Goal: Entertainment & Leisure: Browse casually

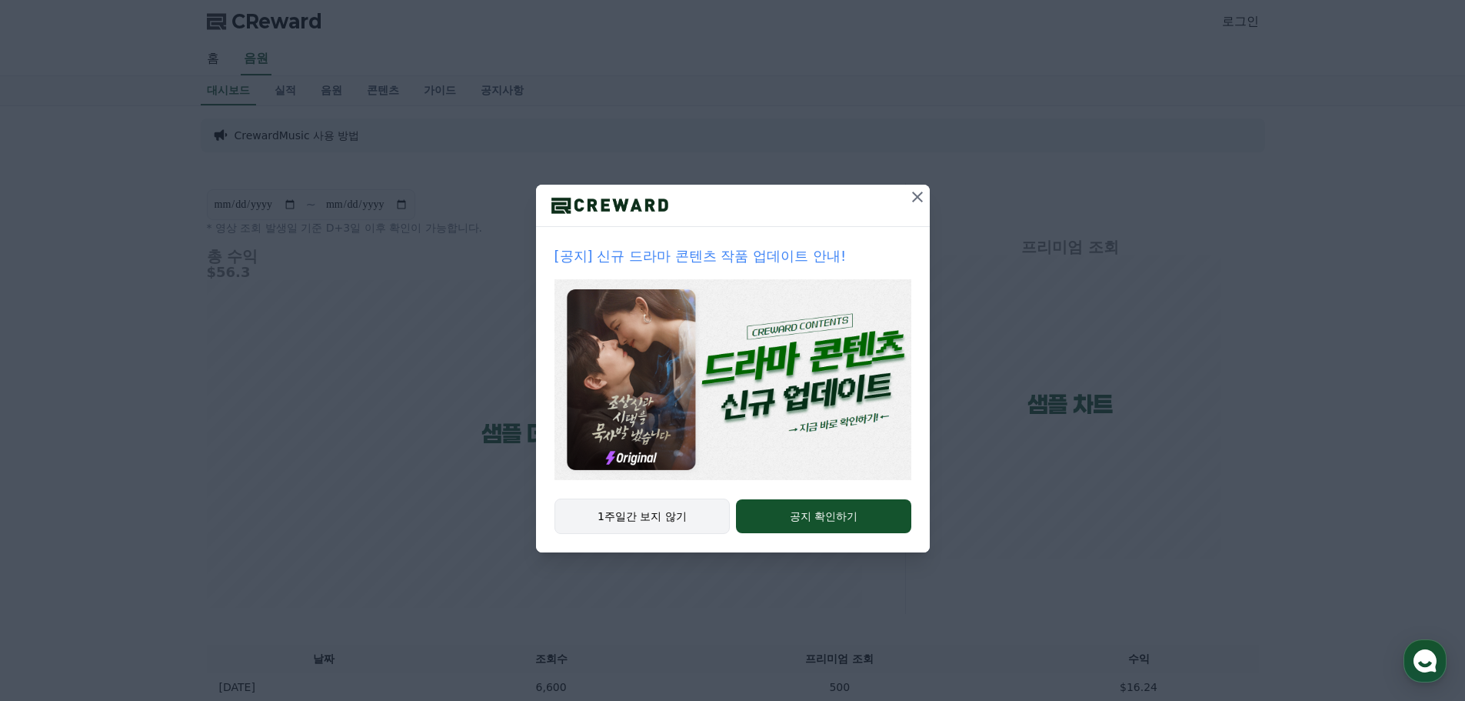
click at [662, 515] on button "1주일간 보지 않기" at bounding box center [643, 515] width 176 height 35
click at [644, 519] on button "1주일간 보지 않기" at bounding box center [643, 515] width 176 height 35
click at [919, 201] on icon at bounding box center [918, 197] width 18 height 18
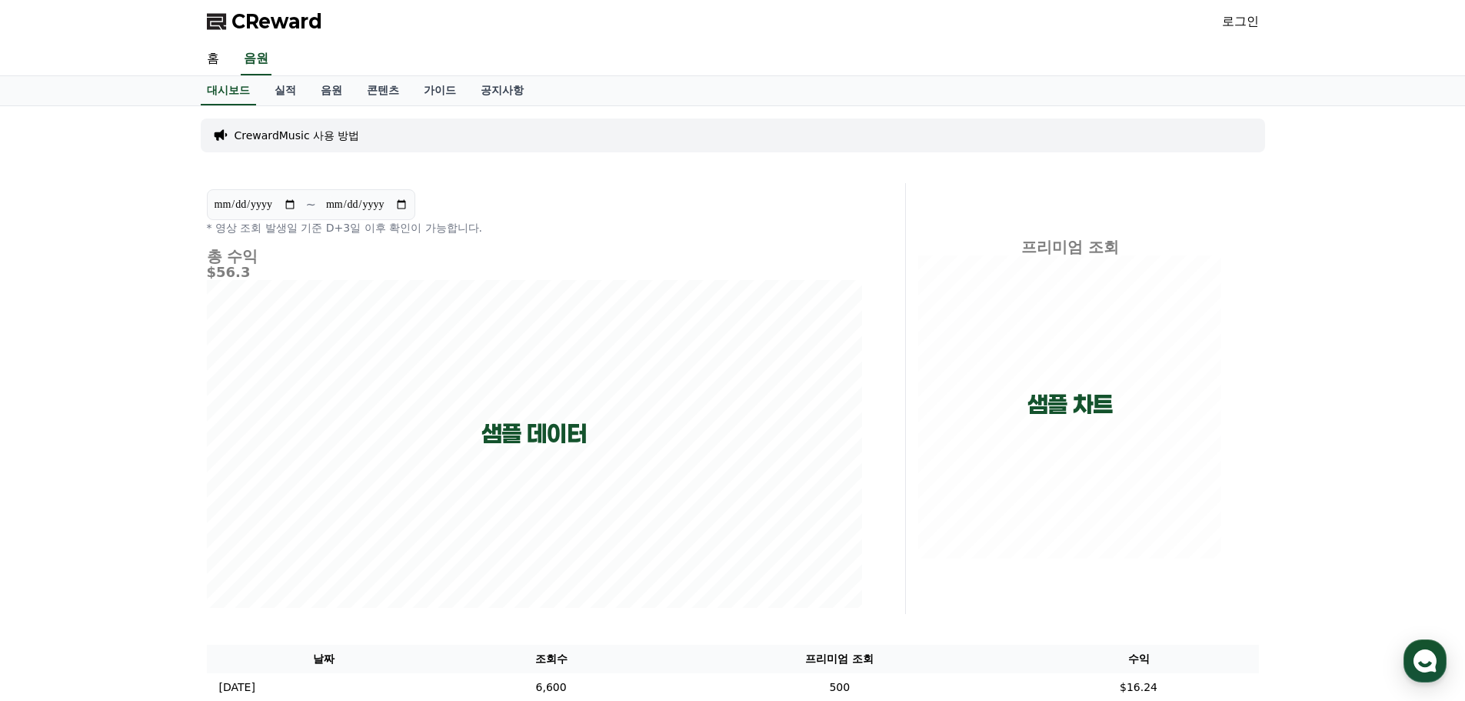
click at [1251, 23] on link "로그인" at bounding box center [1240, 21] width 37 height 18
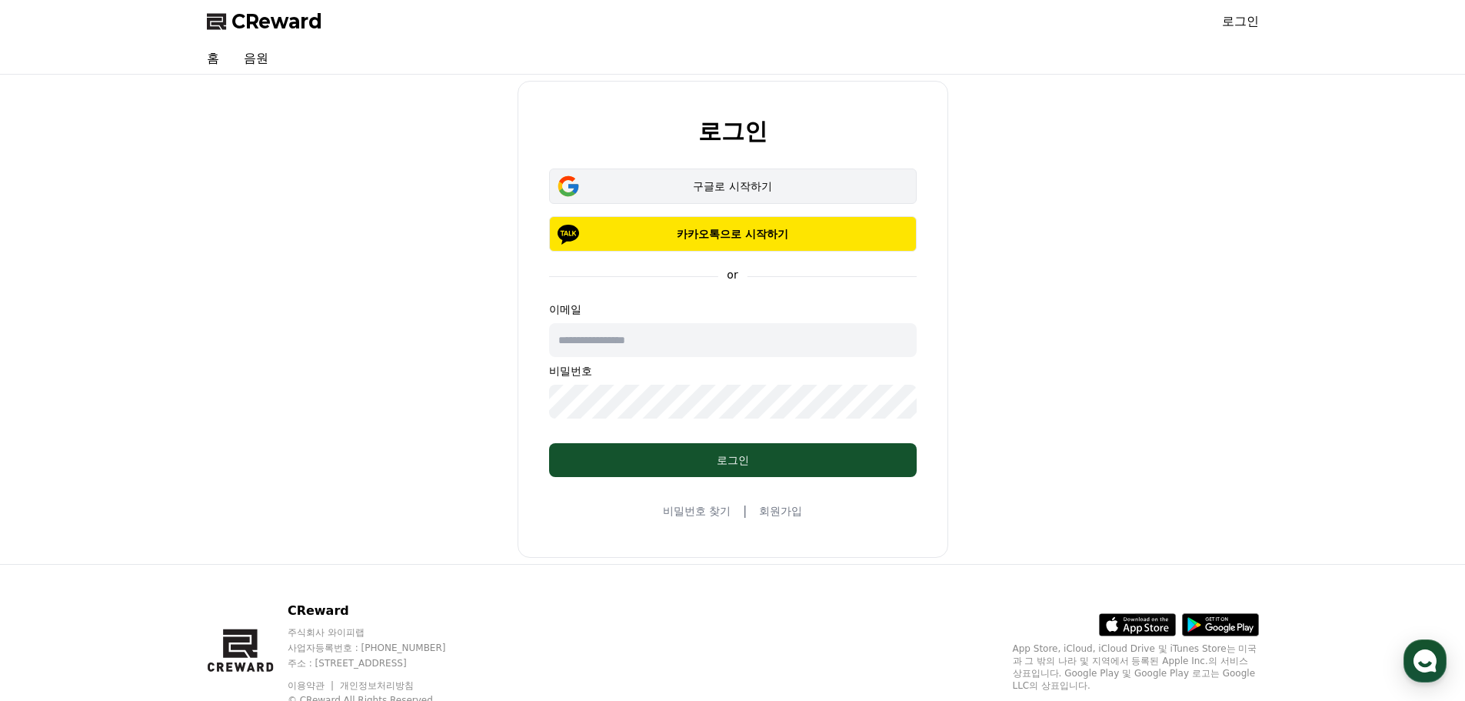
click at [747, 182] on div "구글로 시작하기" at bounding box center [733, 185] width 323 height 15
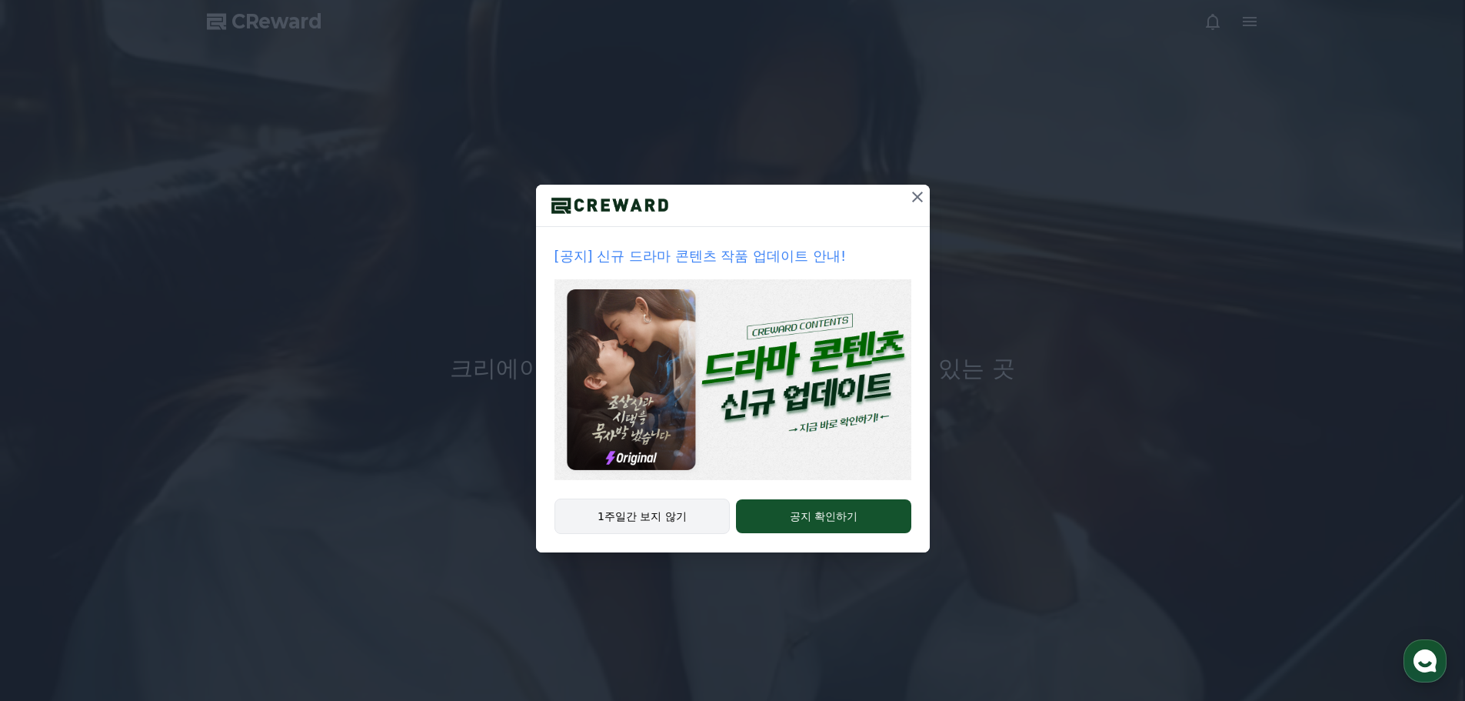
click at [618, 515] on button "1주일간 보지 않기" at bounding box center [643, 515] width 176 height 35
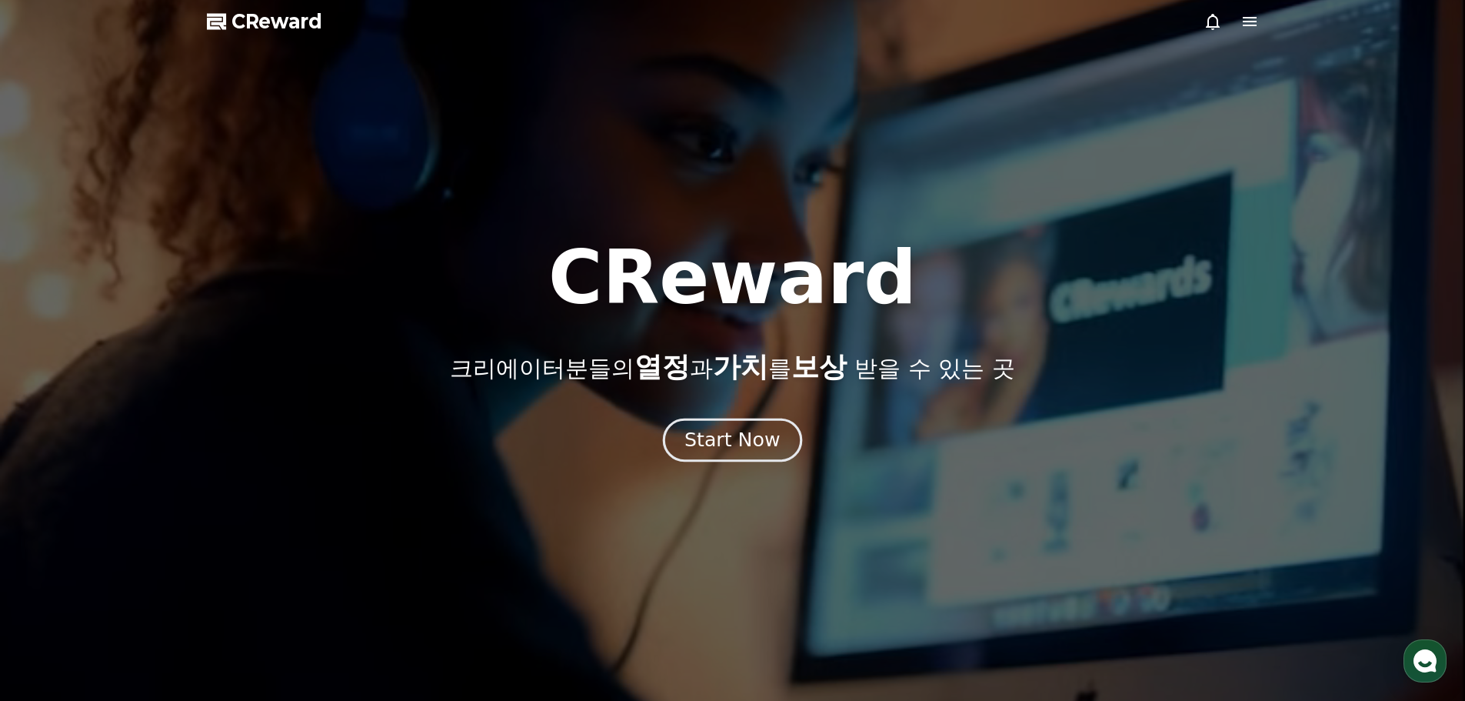
click at [731, 441] on div "Start Now" at bounding box center [732, 440] width 95 height 26
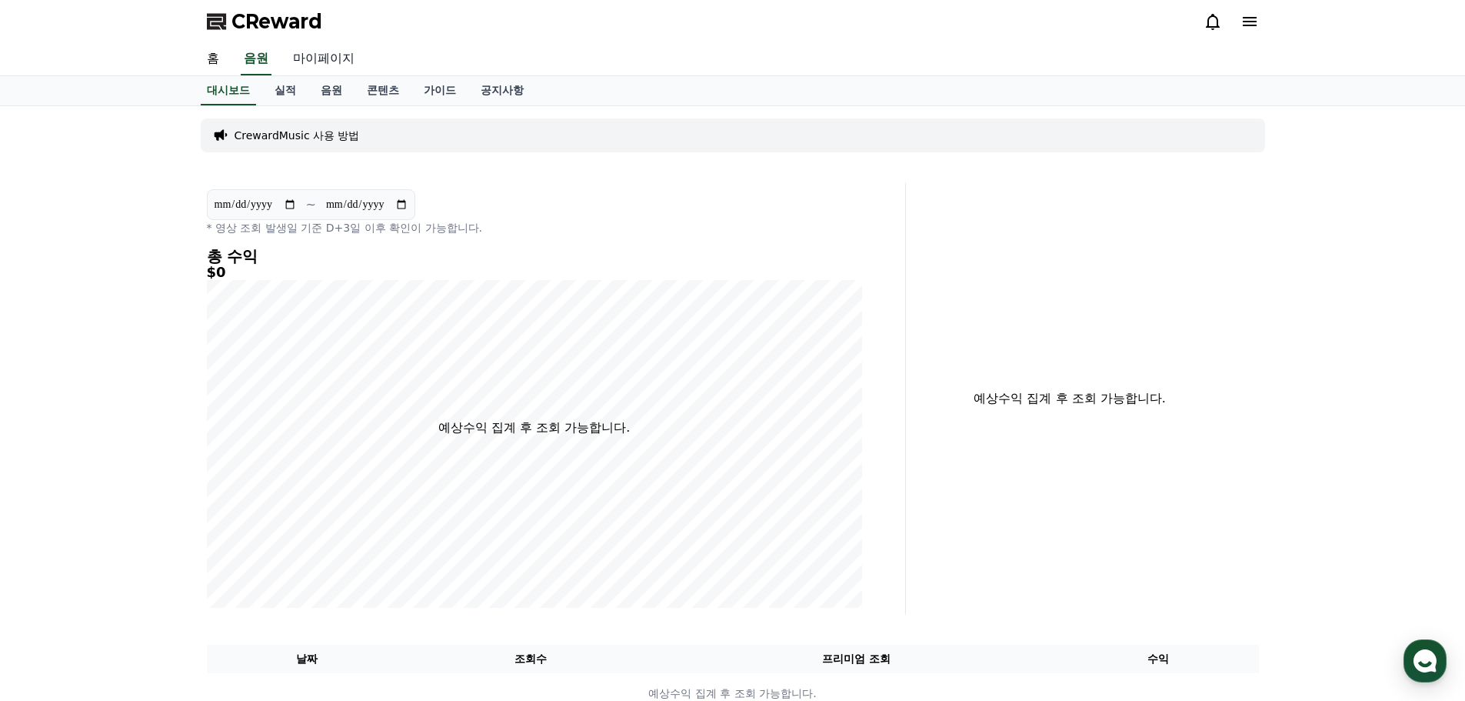
click at [341, 54] on link "마이페이지" at bounding box center [324, 59] width 86 height 32
select select "**********"
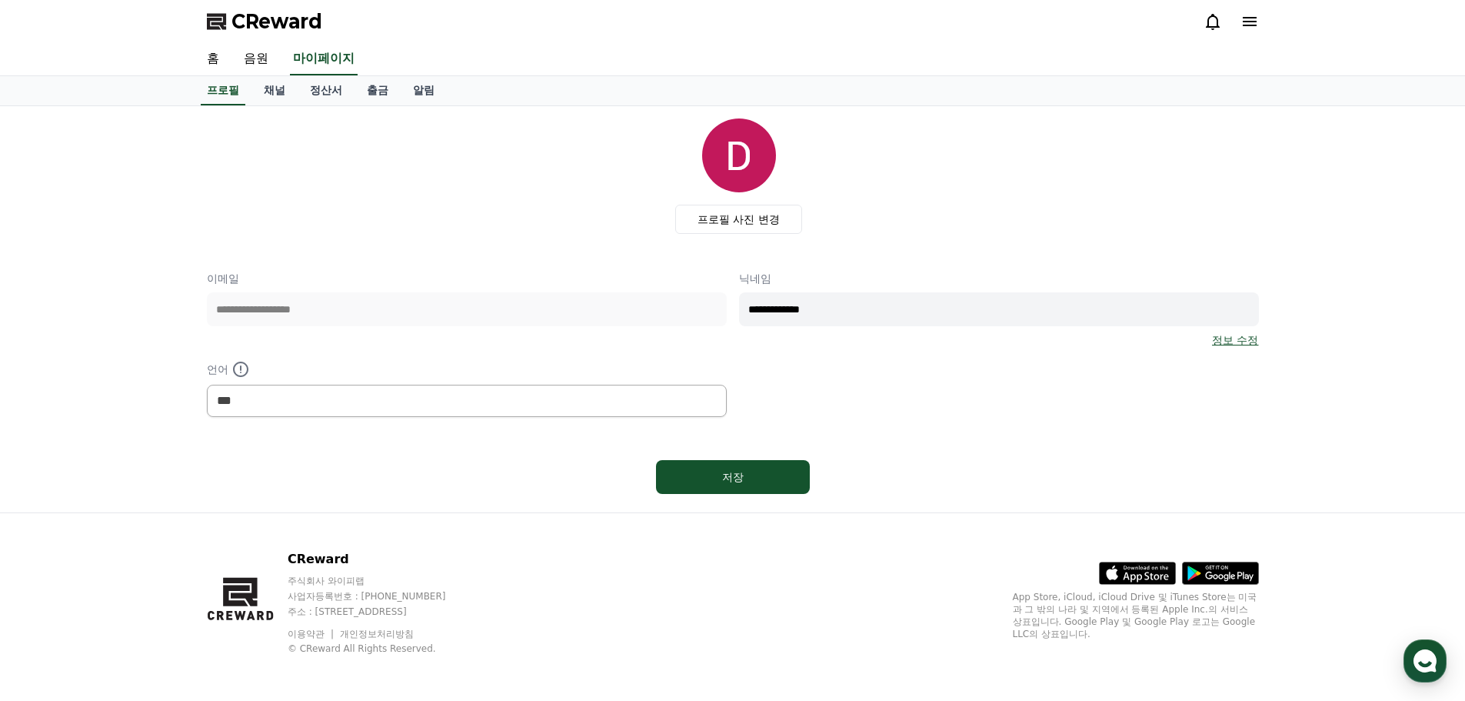
click at [289, 176] on div "프로필 사진 변경" at bounding box center [739, 175] width 1040 height 115
click at [272, 90] on link "채널" at bounding box center [275, 90] width 46 height 29
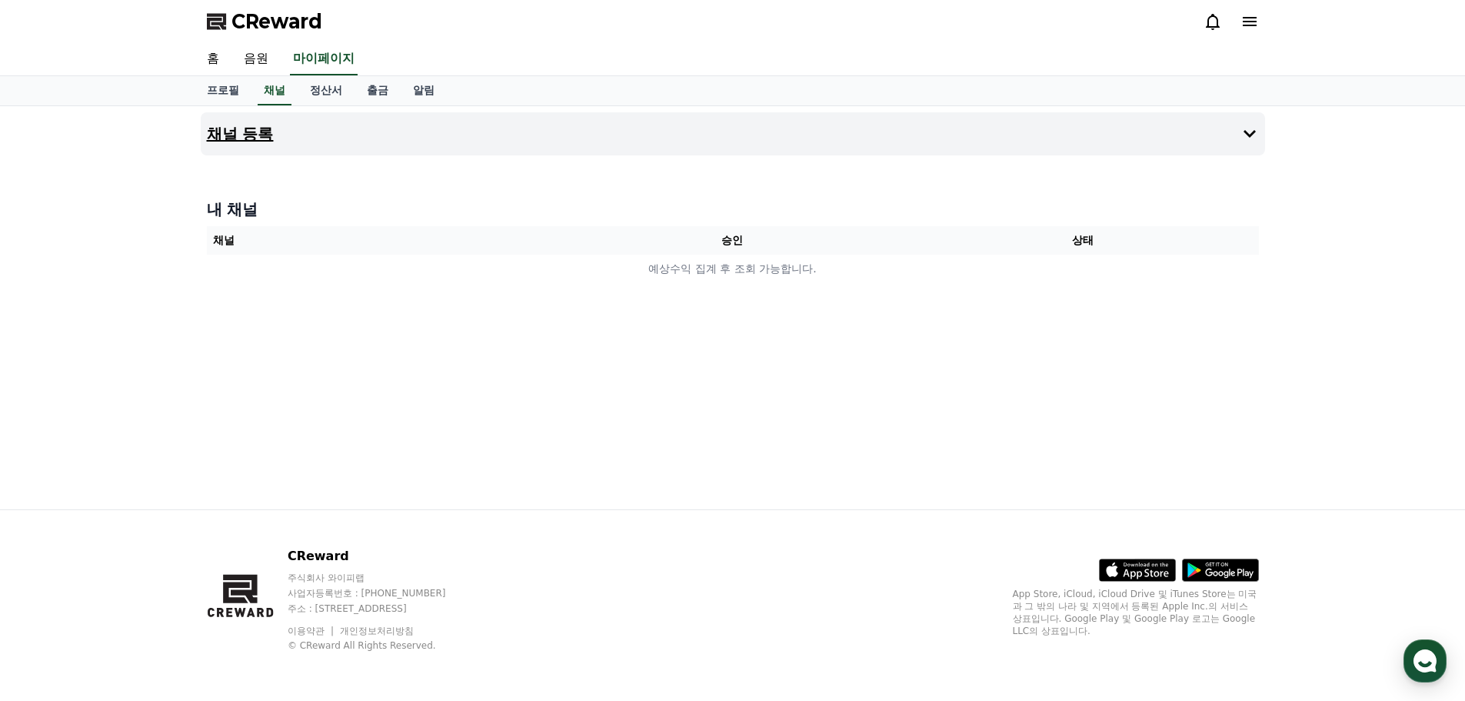
click at [1248, 139] on icon at bounding box center [1250, 134] width 18 height 18
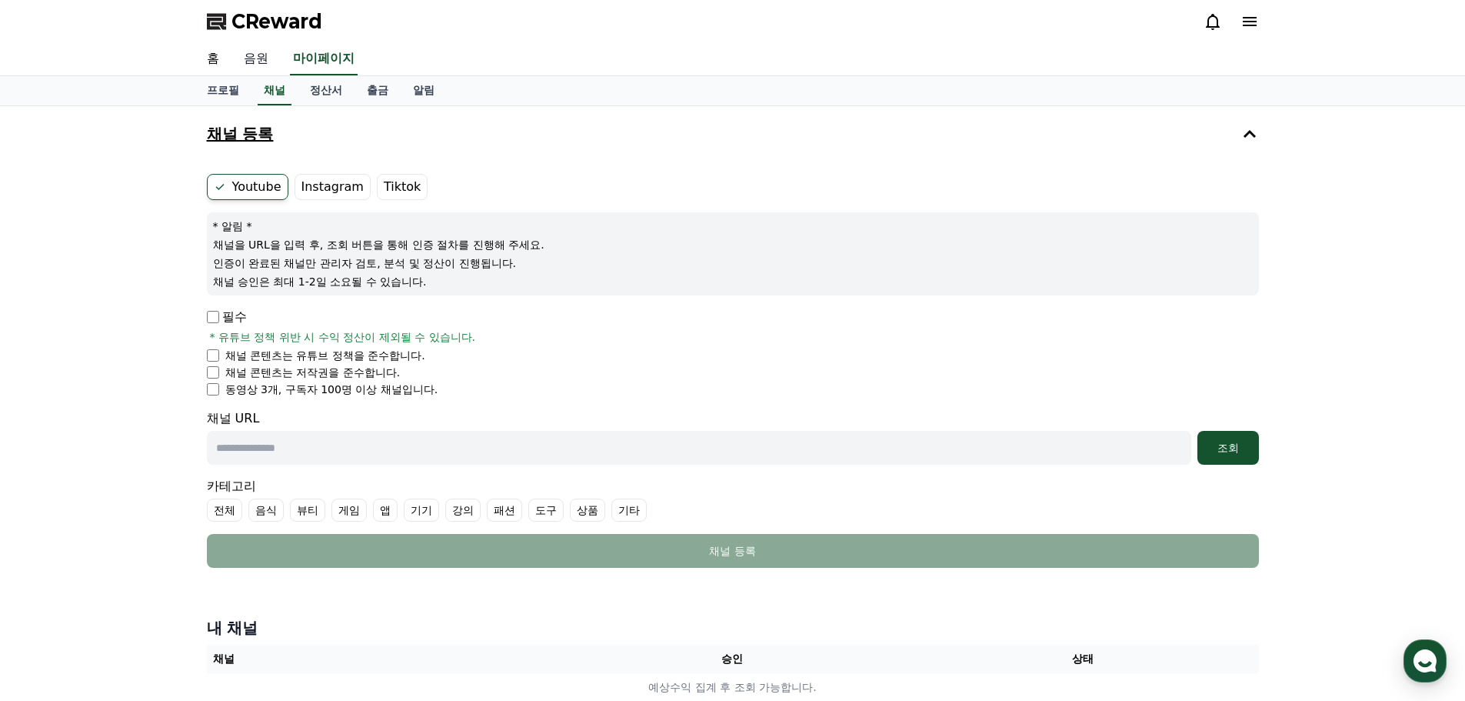
click at [255, 56] on link "음원" at bounding box center [256, 59] width 49 height 32
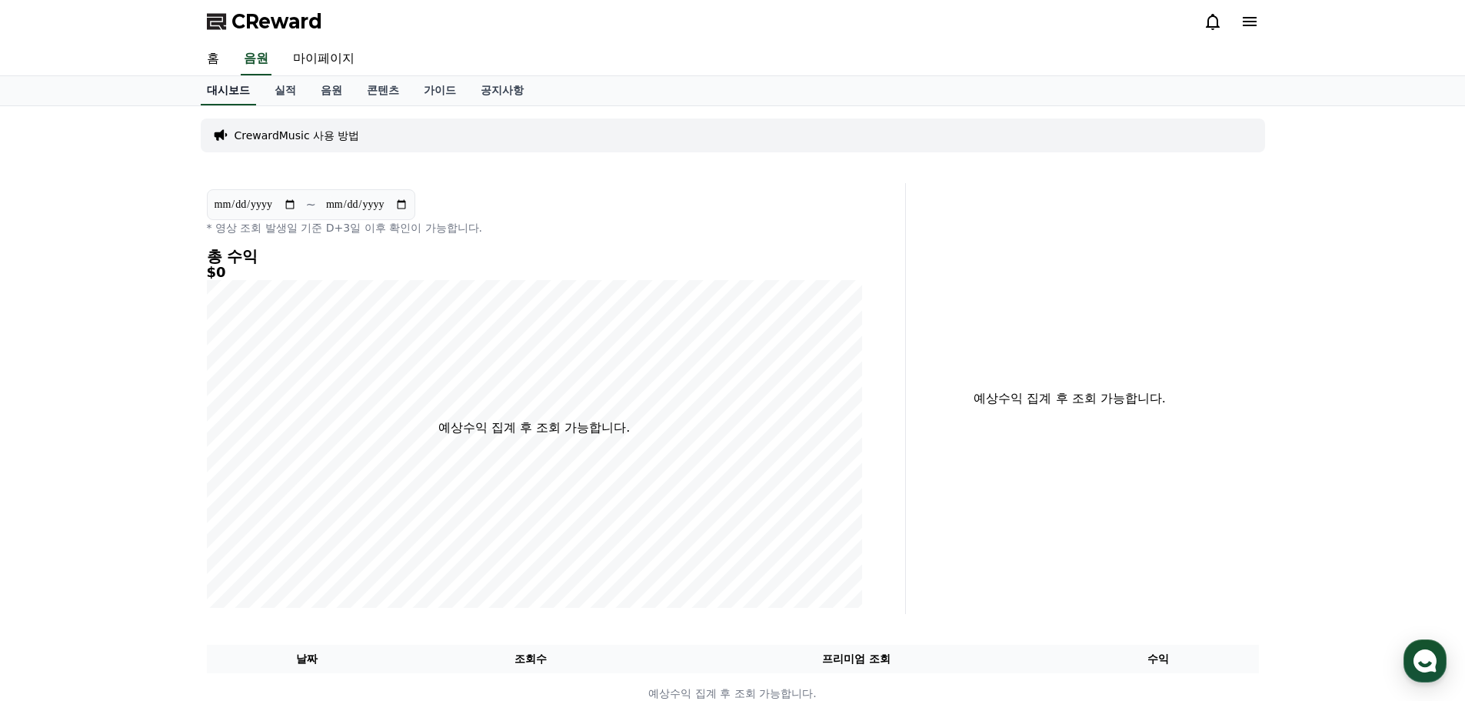
click at [214, 57] on link "홈" at bounding box center [213, 59] width 37 height 32
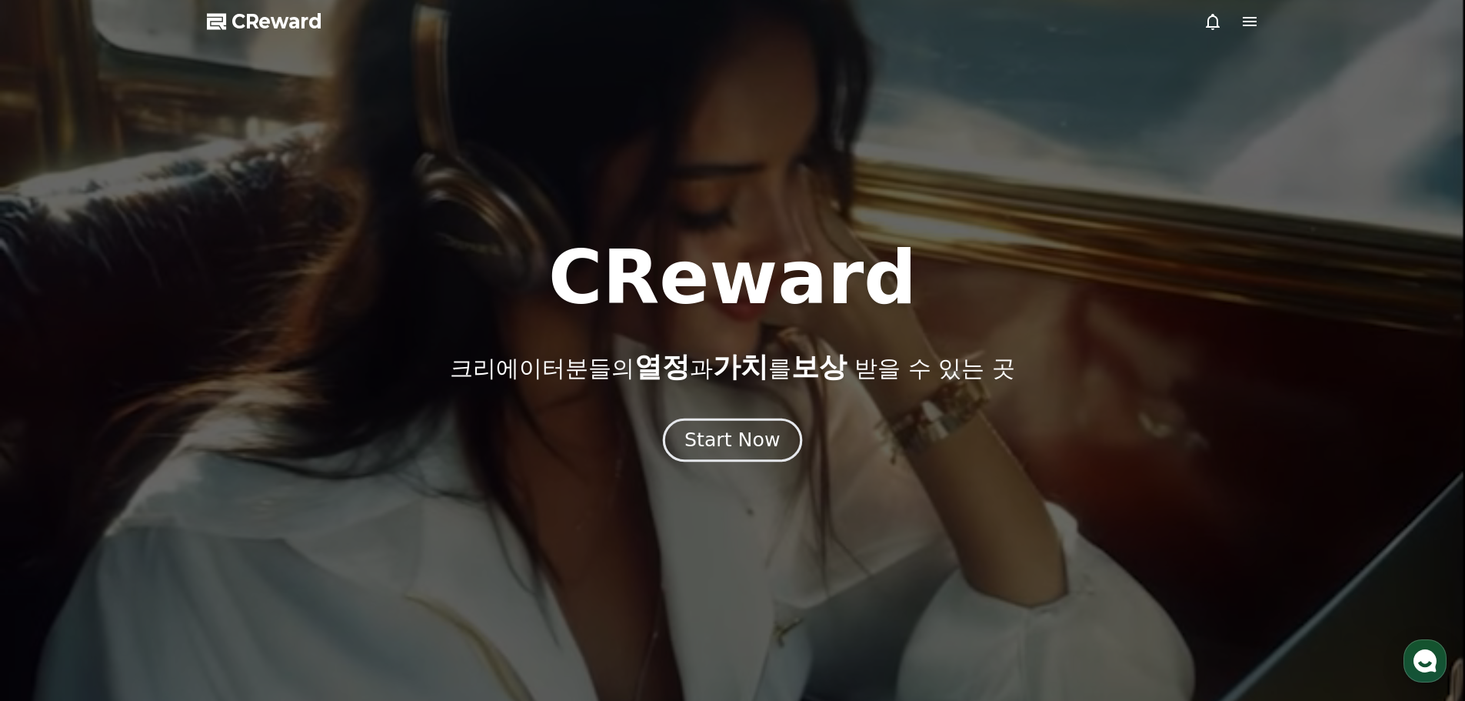
click at [744, 441] on div "Start Now" at bounding box center [732, 440] width 95 height 26
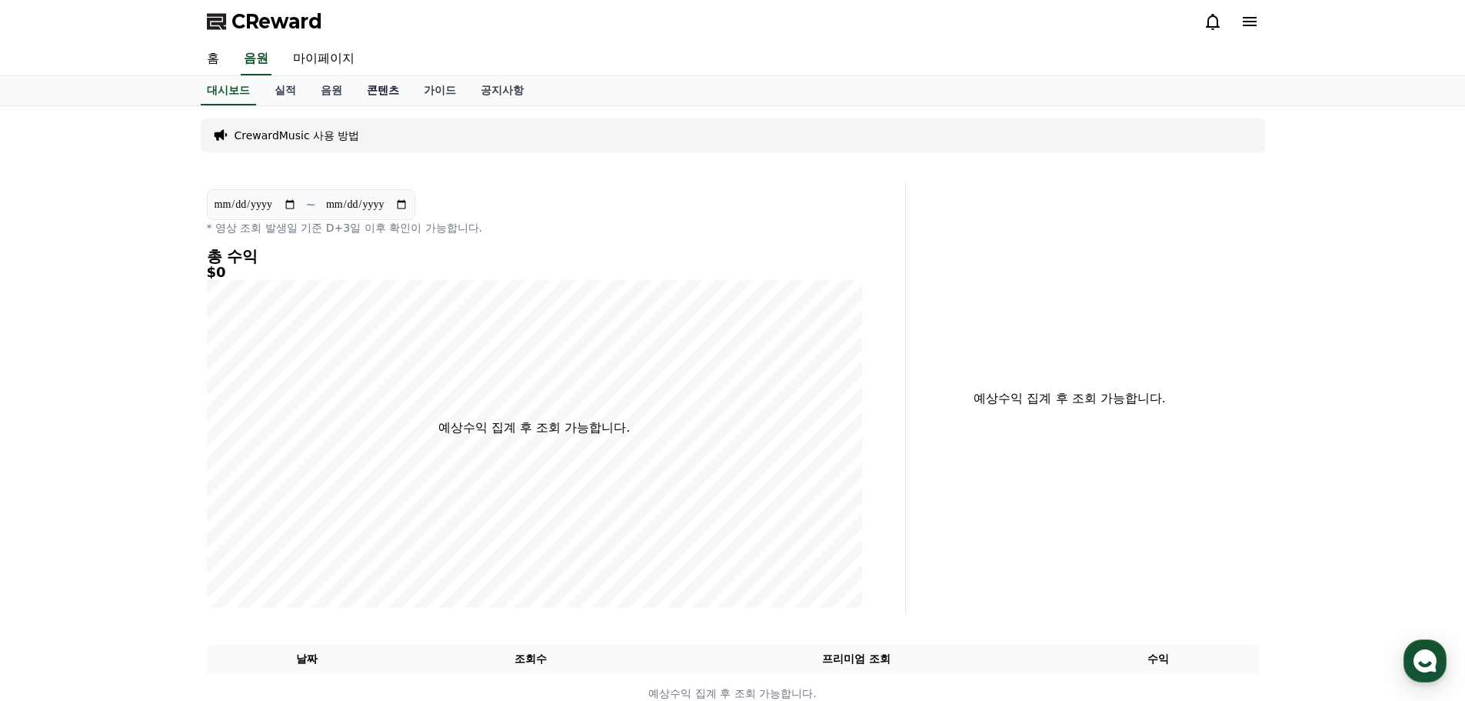
click at [364, 88] on link "콘텐츠" at bounding box center [383, 90] width 57 height 29
click at [372, 92] on link "콘텐츠" at bounding box center [383, 90] width 45 height 29
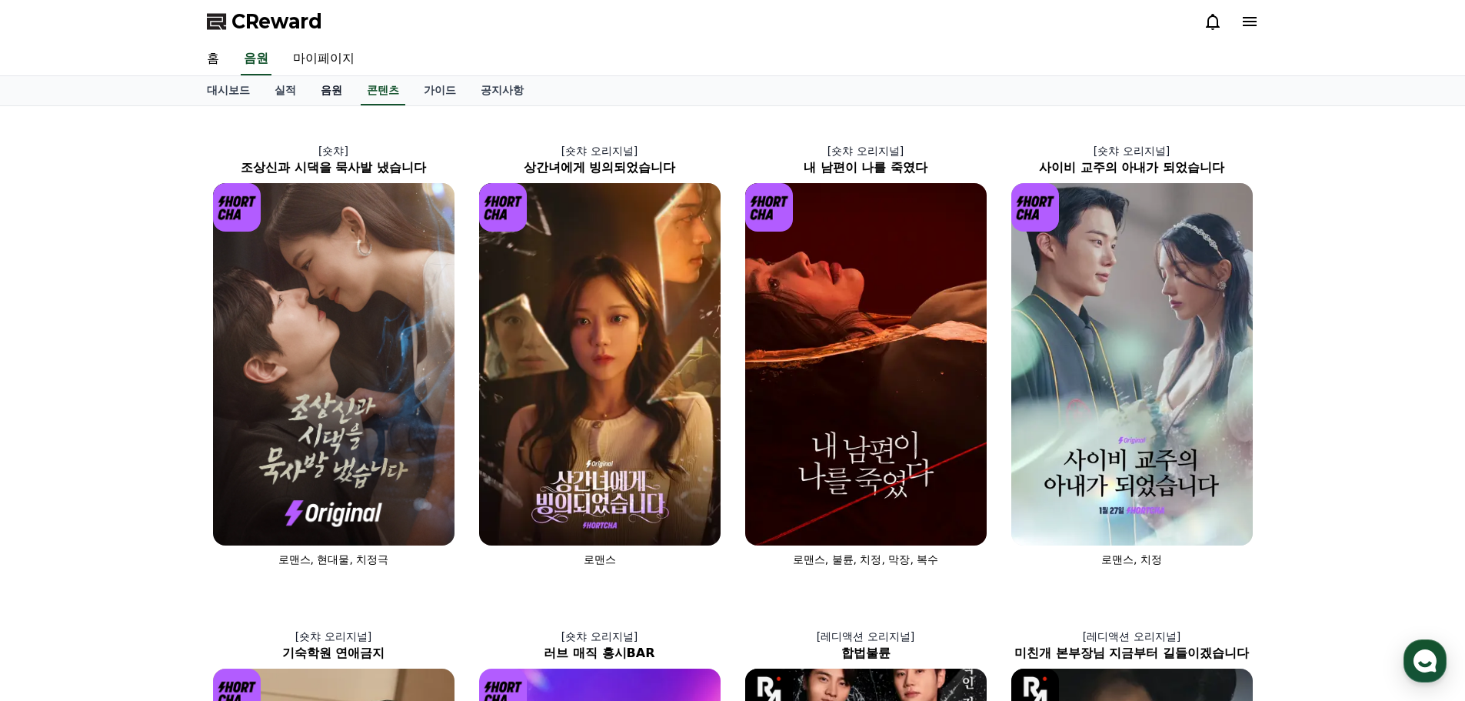
click at [328, 91] on link "음원" at bounding box center [331, 90] width 46 height 29
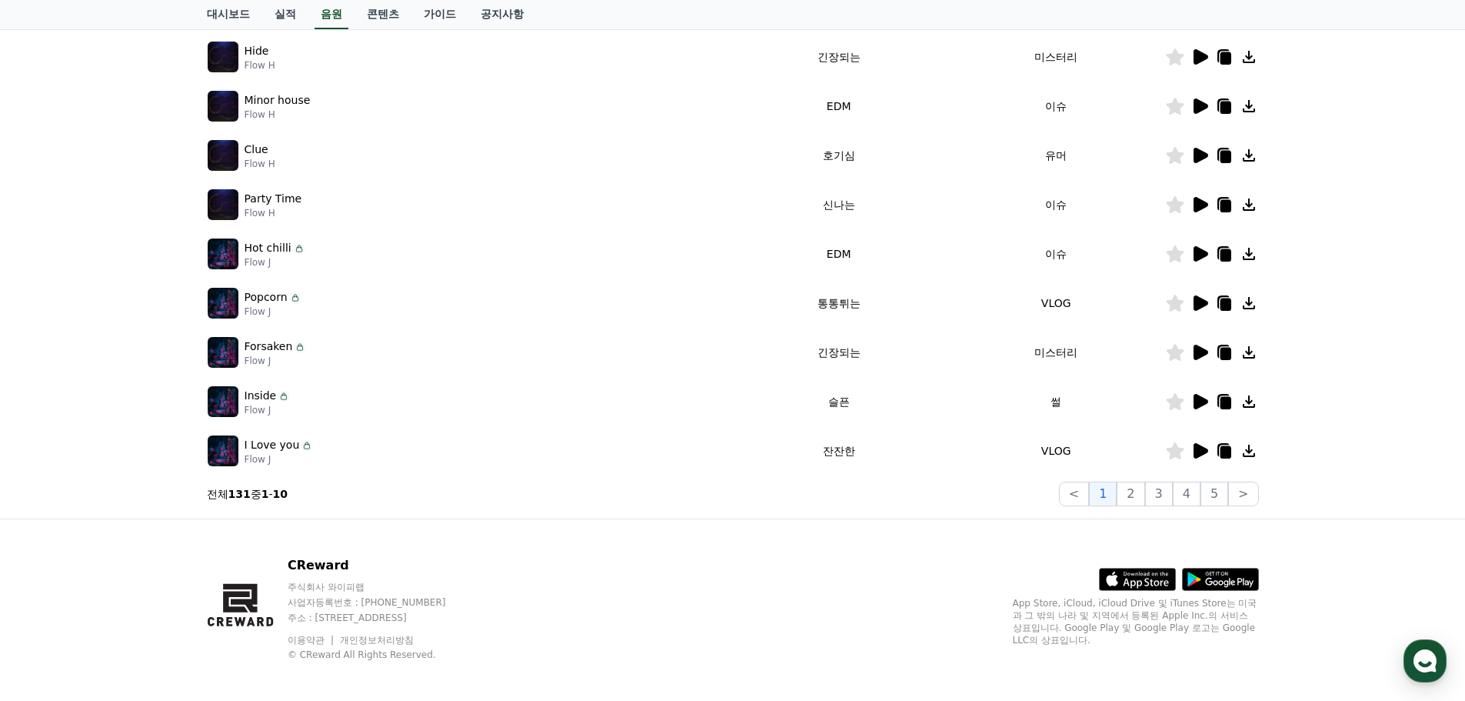
scroll to position [341, 0]
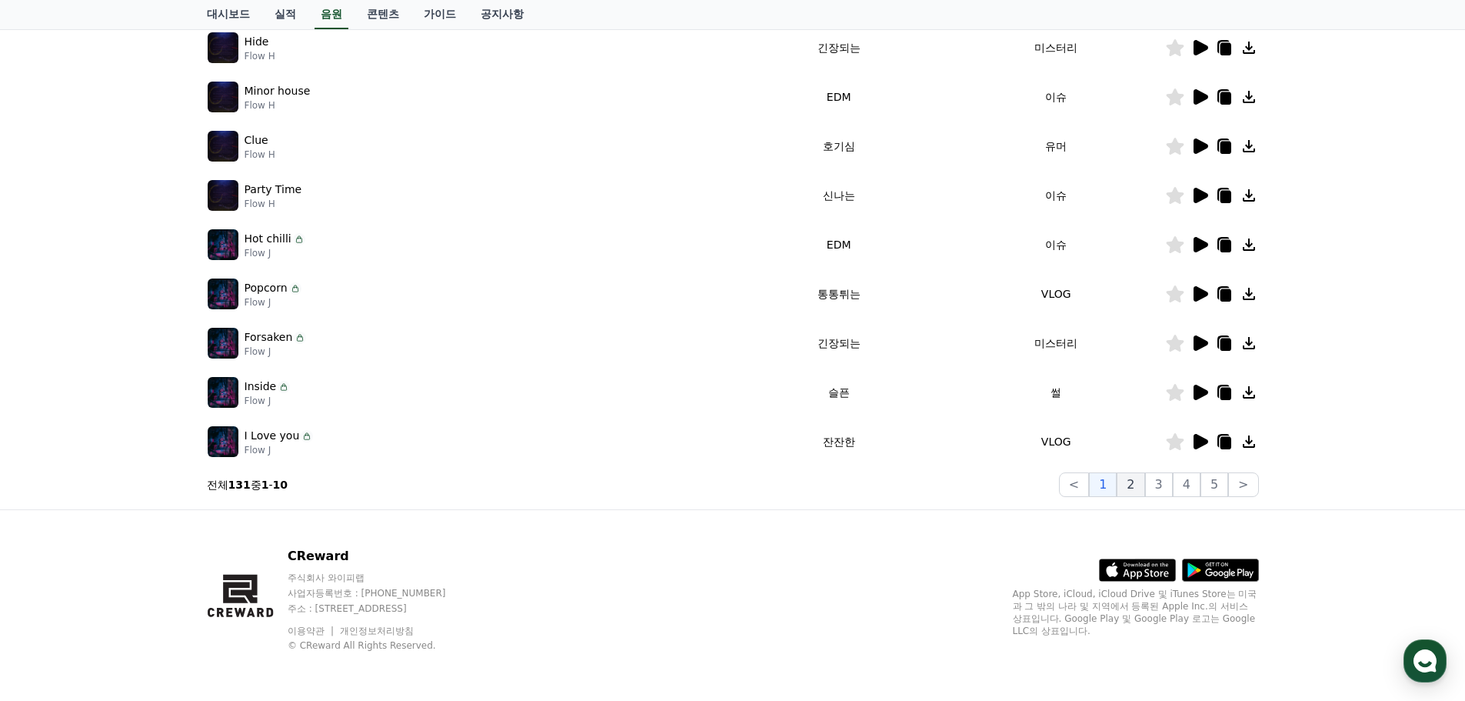
click at [1125, 484] on button "2" at bounding box center [1131, 484] width 28 height 25
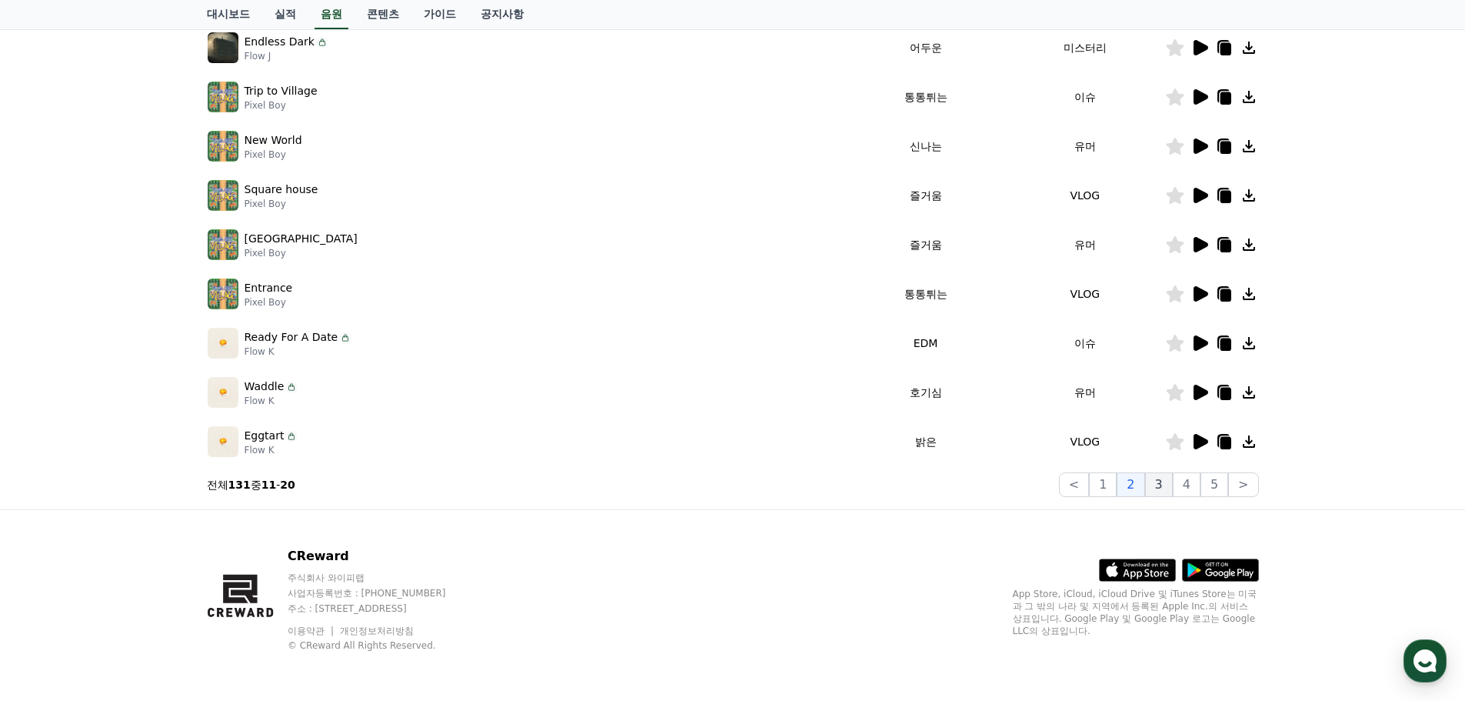
click at [1161, 483] on button "3" at bounding box center [1159, 484] width 28 height 25
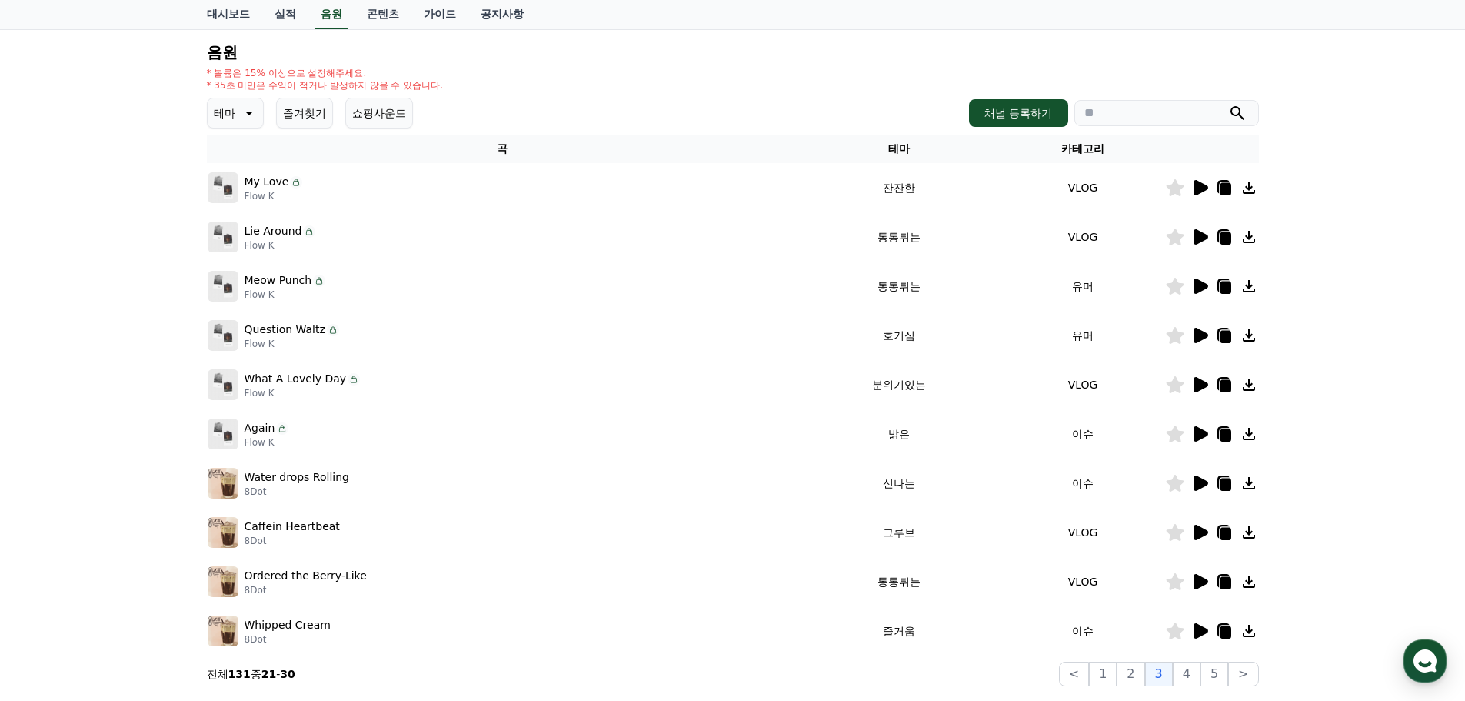
scroll to position [341, 0]
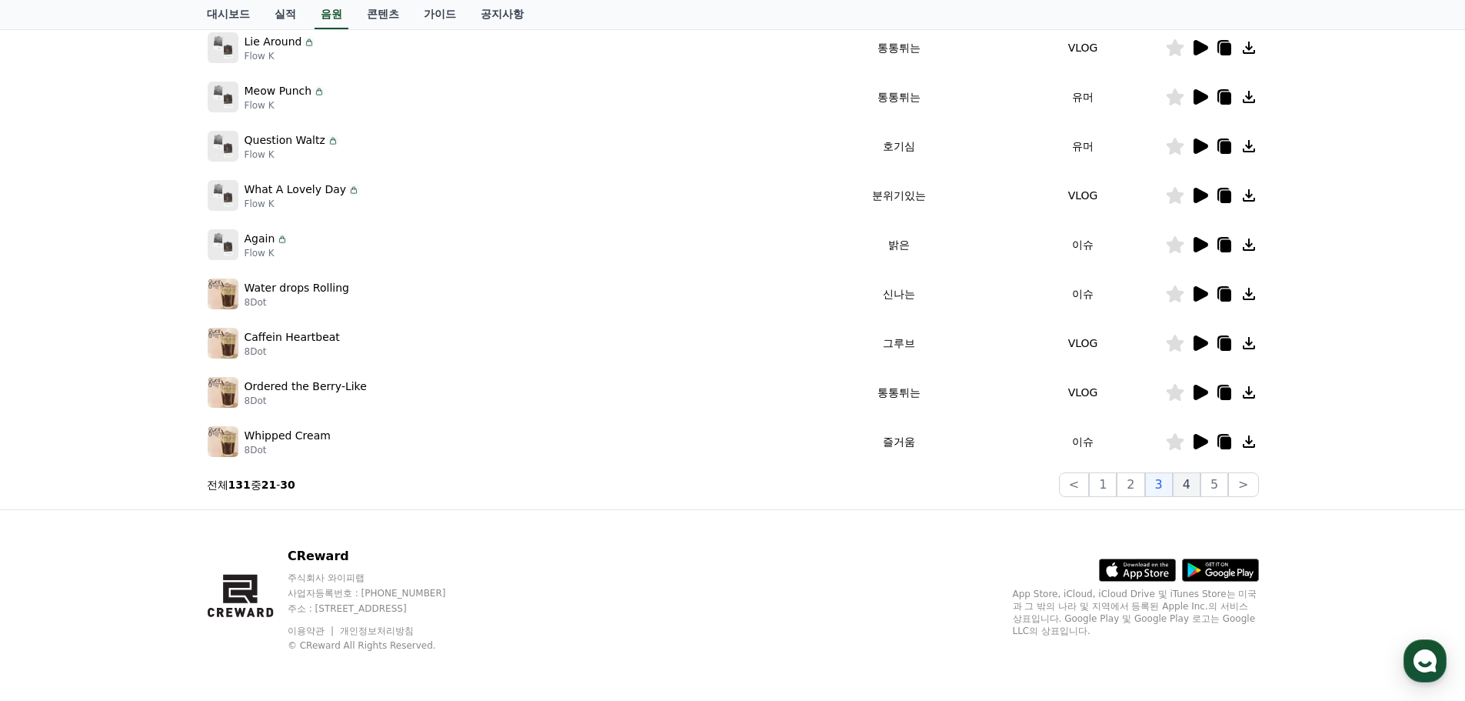
click at [1187, 486] on button "4" at bounding box center [1187, 484] width 28 height 25
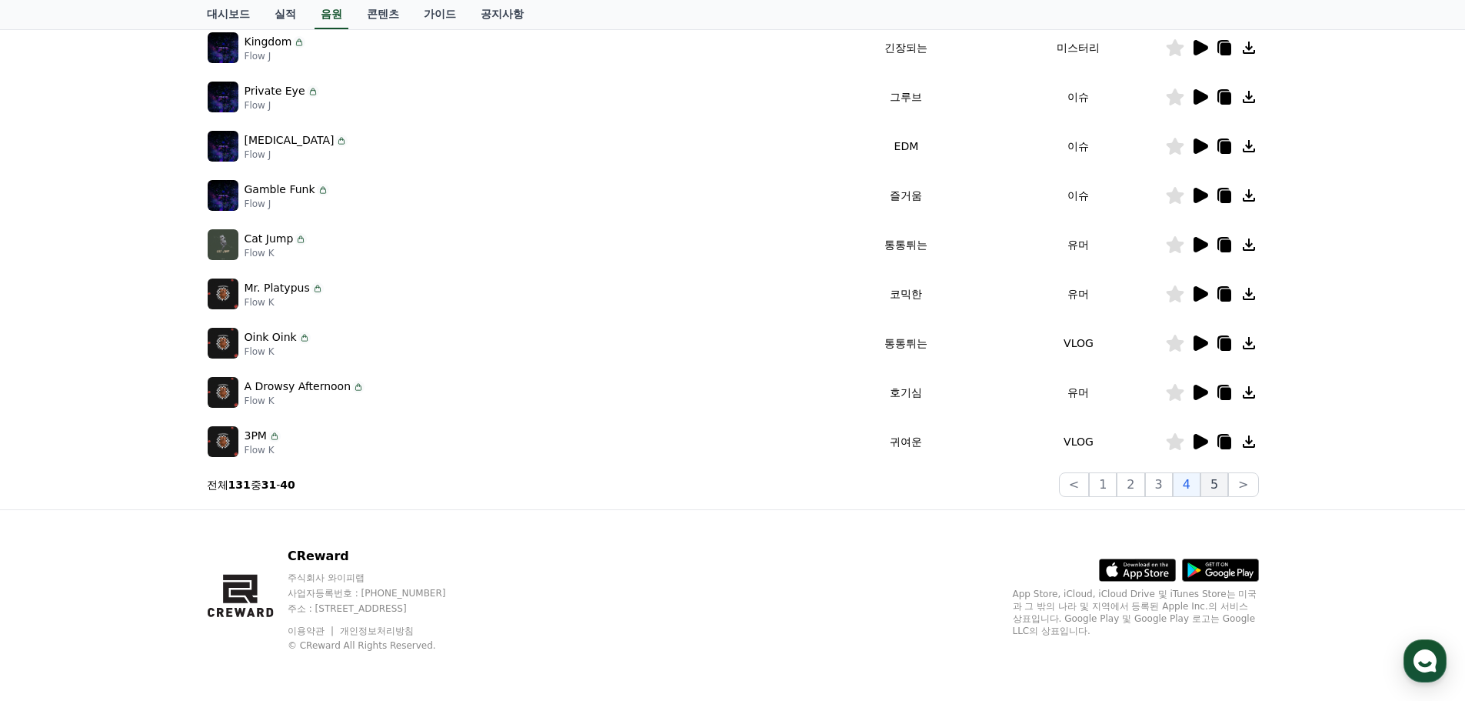
click at [1222, 484] on button "5" at bounding box center [1215, 484] width 28 height 25
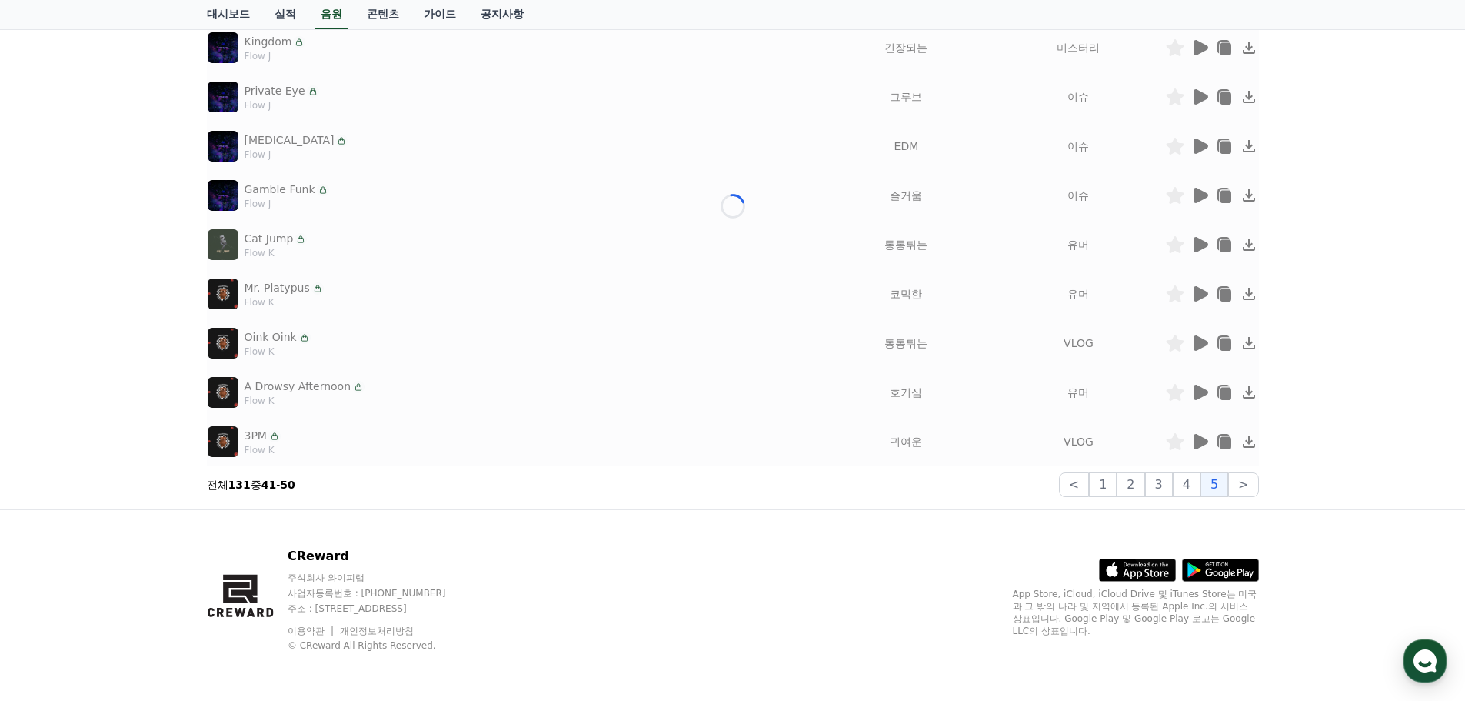
click at [140, 312] on div "크리워드 음원 서비스 이용 시 유의사항 음원 * 볼륨은 15% 이상으로 설정해주세요. * 35초 미만은 수익이 적거나 발생하지 않을 수 있습니…" at bounding box center [732, 137] width 1465 height 744
